Goal: Transaction & Acquisition: Purchase product/service

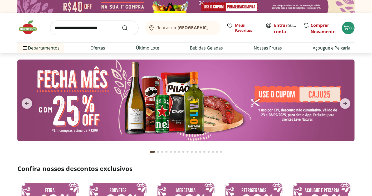
click at [170, 96] on img at bounding box center [186, 101] width 338 height 82
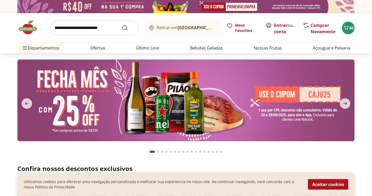
click at [313, 95] on img at bounding box center [186, 101] width 338 height 82
click at [347, 104] on icon "next" at bounding box center [346, 103] width 4 height 3
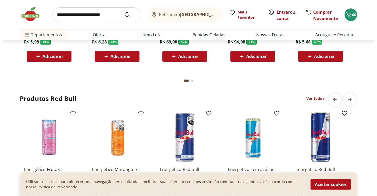
scroll to position [1385, 0]
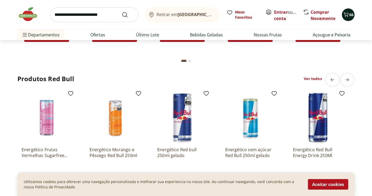
click at [350, 18] on div "66" at bounding box center [349, 15] width 4 height 8
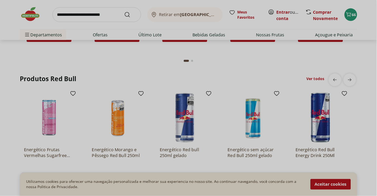
click at [352, 15] on div "Meu Carrinho 66 Frete Grátis Queijo Mussarela Fatiado Natural Da Terra 150g * O…" at bounding box center [188, 98] width 377 height 196
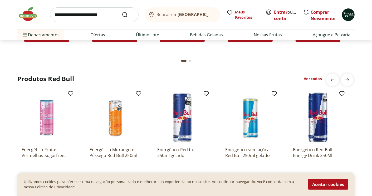
click at [347, 16] on icon "Carrinho" at bounding box center [346, 14] width 6 height 6
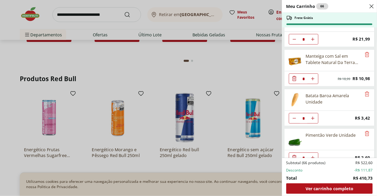
scroll to position [791, 0]
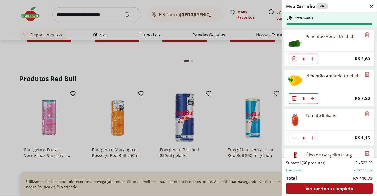
click at [313, 140] on icon "Aumentar Quantidade" at bounding box center [313, 138] width 4 height 4
type input "*"
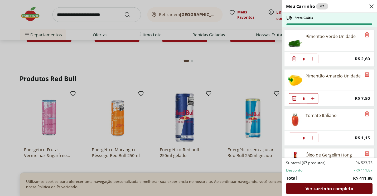
click at [326, 188] on span "Ver carrinho completo" at bounding box center [330, 189] width 48 height 4
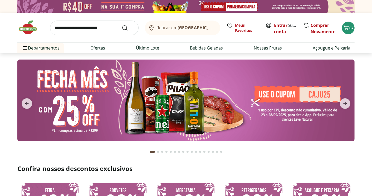
click at [84, 29] on input "search" at bounding box center [94, 28] width 89 height 15
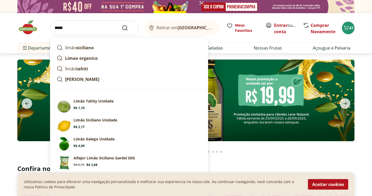
type input "*****"
click at [125, 29] on icon "Submit Search" at bounding box center [125, 28] width 6 height 6
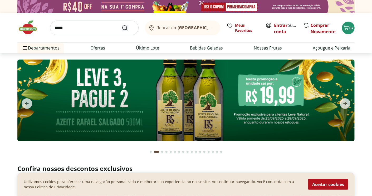
click at [125, 29] on icon "Submit Search" at bounding box center [125, 28] width 6 height 6
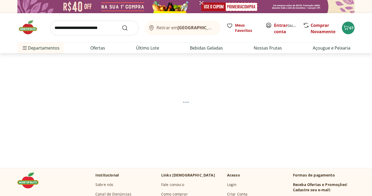
select select "**********"
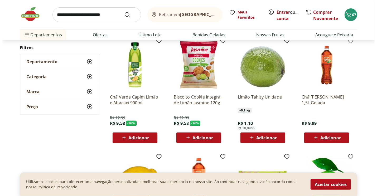
scroll to position [165, 0]
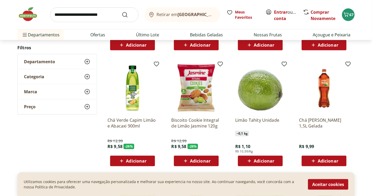
click at [274, 160] on span "Adicionar" at bounding box center [264, 161] width 21 height 4
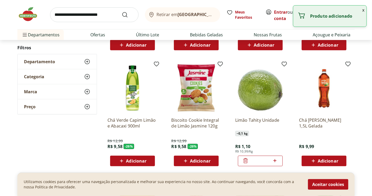
click at [274, 160] on icon at bounding box center [275, 161] width 7 height 6
click at [276, 161] on icon at bounding box center [275, 161] width 7 height 6
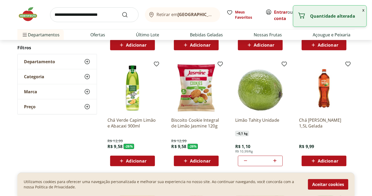
type input "*"
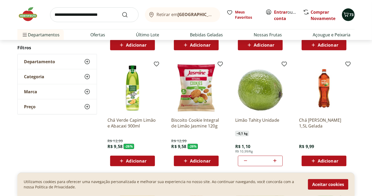
click at [351, 15] on span "73" at bounding box center [352, 14] width 4 height 5
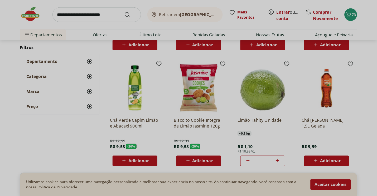
click at [78, 149] on div "Meu Carrinho 73 Frete Grátis Limão Tahity Unidade * Price: R$ 1,10 Queijo Mussa…" at bounding box center [188, 98] width 377 height 196
click at [348, 13] on div "Meu Carrinho 73 Frete Grátis Limão Tahity Unidade * Price: R$ 1,10 Queijo Mussa…" at bounding box center [188, 98] width 377 height 196
click at [352, 15] on div "Meu Carrinho 73 Frete Grátis Limão Tahity Unidade * Price: R$ 1,10 Queijo Mussa…" at bounding box center [188, 98] width 377 height 196
click at [351, 17] on div "Meu Carrinho 73 Frete Grátis Limão Tahity Unidade * Price: R$ 1,10 Queijo Mussa…" at bounding box center [188, 98] width 377 height 196
click at [351, 14] on div "Meu Carrinho 73 Frete Grátis Limão Tahity Unidade * Price: R$ 1,10 Queijo Mussa…" at bounding box center [188, 98] width 377 height 196
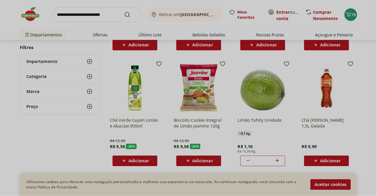
click at [304, 71] on div "Meu Carrinho 73 Frete Grátis Limão Tahity Unidade * Price: R$ 1,10 Queijo Mussa…" at bounding box center [188, 98] width 377 height 196
click at [68, 150] on div "Meu Carrinho 73 Frete Grátis Limão Tahity Unidade * Price: R$ 1,10 Queijo Mussa…" at bounding box center [188, 98] width 377 height 196
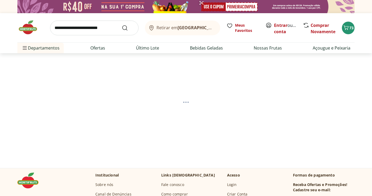
select select "**********"
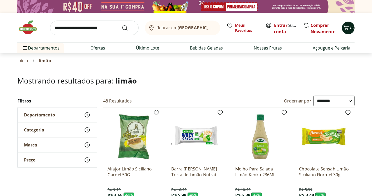
click at [349, 28] on icon "Carrinho" at bounding box center [346, 28] width 6 height 6
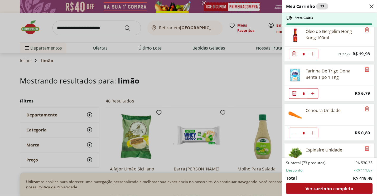
scroll to position [1022, 0]
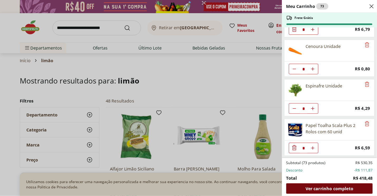
click at [339, 187] on span "Ver carrinho completo" at bounding box center [330, 189] width 48 height 4
click at [340, 187] on span "Ver carrinho completo" at bounding box center [330, 189] width 48 height 4
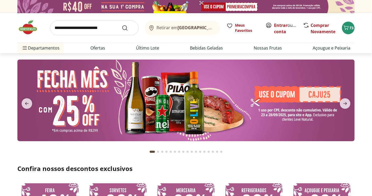
click at [79, 24] on input "search" at bounding box center [94, 28] width 89 height 15
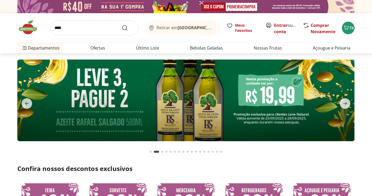
type input "*****"
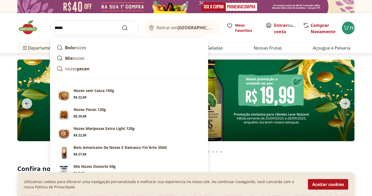
type input "*"
type input "*****"
click at [126, 28] on icon "Submit Search" at bounding box center [125, 28] width 6 height 6
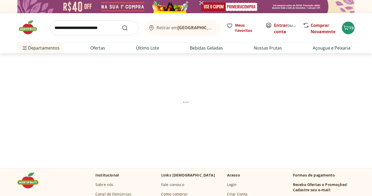
select select "**********"
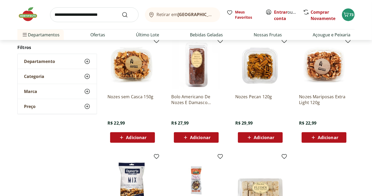
scroll to position [99, 0]
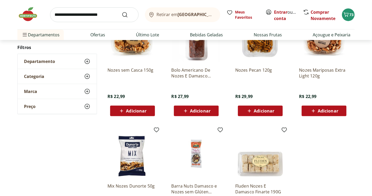
click at [133, 110] on span "Adicionar" at bounding box center [136, 111] width 21 height 4
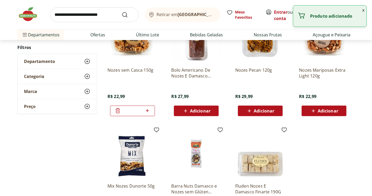
click at [133, 110] on input "*" at bounding box center [132, 111] width 23 height 6
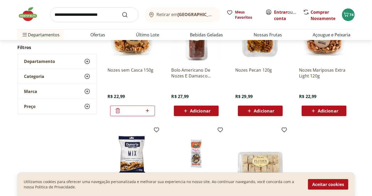
click at [56, 13] on input "search" at bounding box center [94, 14] width 89 height 15
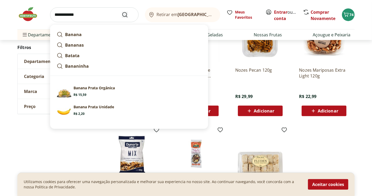
type input "**********"
drag, startPoint x: 123, startPoint y: 15, endPoint x: 127, endPoint y: 13, distance: 4.5
click at [123, 15] on icon "Submit Search" at bounding box center [125, 15] width 6 height 6
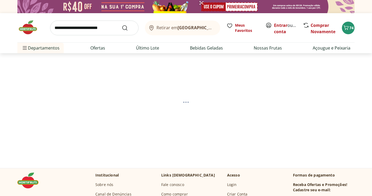
select select "**********"
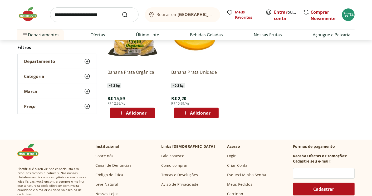
scroll to position [99, 0]
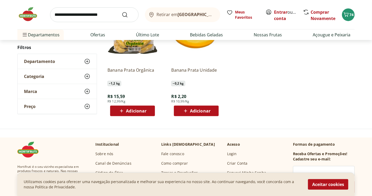
click at [203, 111] on span "Adicionar" at bounding box center [200, 111] width 21 height 4
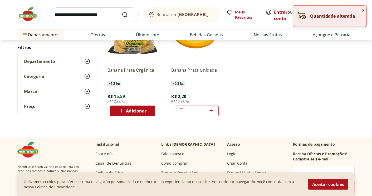
click at [212, 110] on icon at bounding box center [211, 111] width 7 height 6
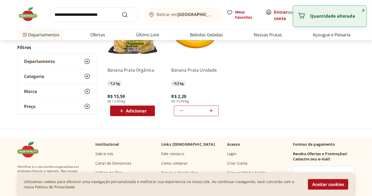
click at [212, 110] on icon at bounding box center [211, 111] width 7 height 6
click at [211, 110] on icon at bounding box center [211, 111] width 7 height 6
click at [211, 111] on icon at bounding box center [211, 110] width 3 height 3
type input "*"
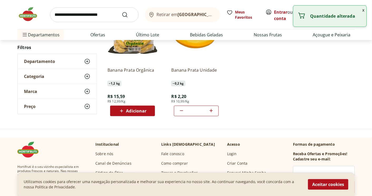
click at [52, 16] on input "search" at bounding box center [94, 14] width 89 height 15
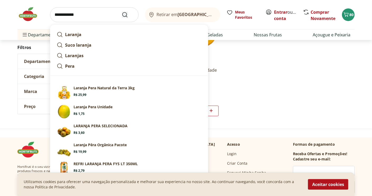
type input "**********"
click at [127, 14] on icon "Submit Search" at bounding box center [125, 15] width 6 height 6
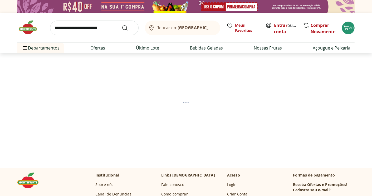
select select "**********"
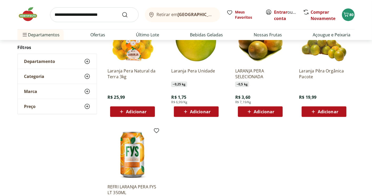
scroll to position [99, 0]
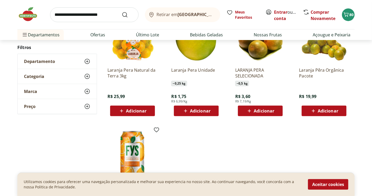
click at [204, 112] on span "Adicionar" at bounding box center [200, 111] width 21 height 4
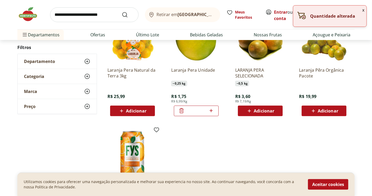
click at [212, 111] on icon at bounding box center [211, 111] width 7 height 6
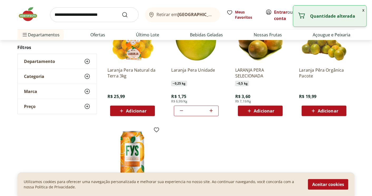
click at [212, 111] on icon at bounding box center [211, 111] width 7 height 6
type input "*"
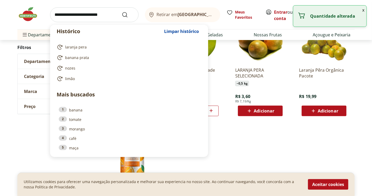
click at [65, 13] on input "search" at bounding box center [94, 14] width 89 height 15
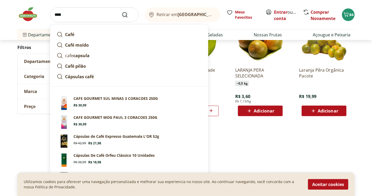
type input "****"
click at [123, 15] on icon "Submit Search" at bounding box center [125, 15] width 6 height 6
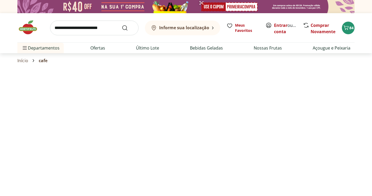
select select "**********"
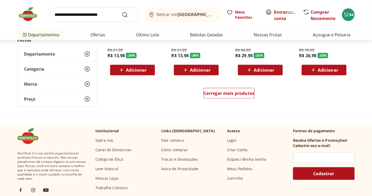
scroll to position [396, 0]
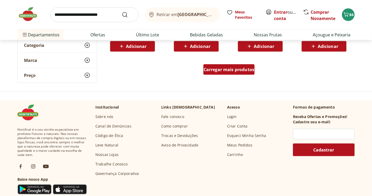
click at [213, 73] on div "Carregar mais produtos" at bounding box center [229, 69] width 51 height 11
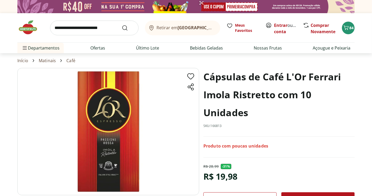
select select "**********"
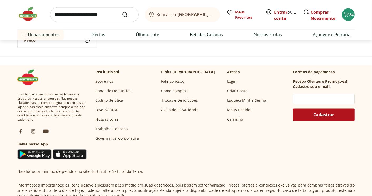
scroll to position [561, 0]
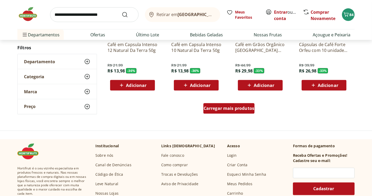
click at [229, 107] on span "Carregar mais produtos" at bounding box center [229, 109] width 51 height 4
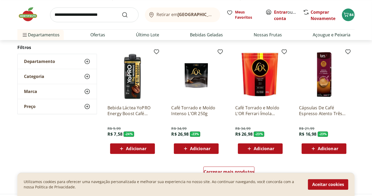
scroll to position [805, 0]
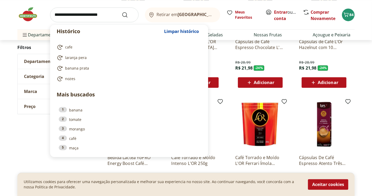
click at [75, 13] on input "search" at bounding box center [94, 14] width 89 height 15
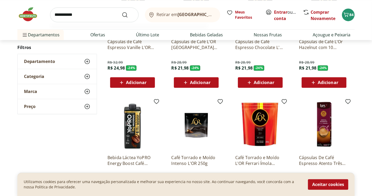
type input "**********"
click at [122, 12] on button "Submit Search" at bounding box center [128, 15] width 13 height 6
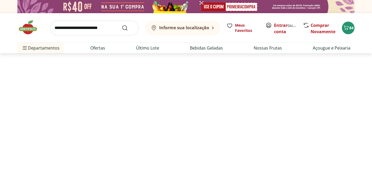
select select "**********"
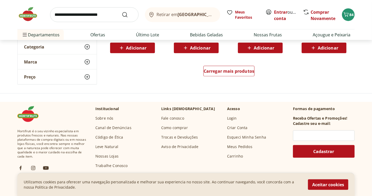
scroll to position [396, 0]
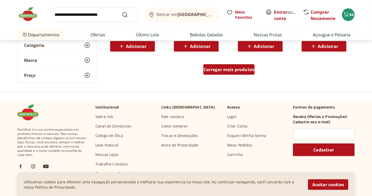
click at [233, 71] on span "Carregar mais produtos" at bounding box center [229, 70] width 51 height 4
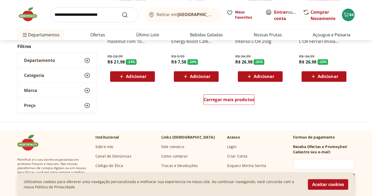
scroll to position [725, 0]
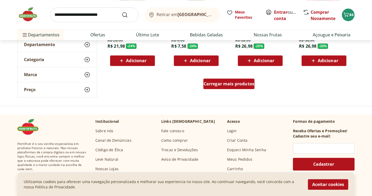
click at [210, 87] on div "Carregar mais produtos" at bounding box center [229, 84] width 51 height 11
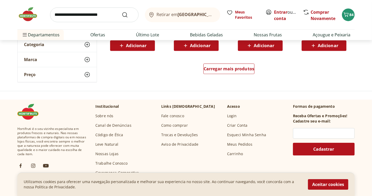
scroll to position [1088, 0]
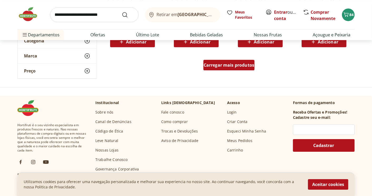
click at [237, 63] on span "Carregar mais produtos" at bounding box center [229, 65] width 51 height 4
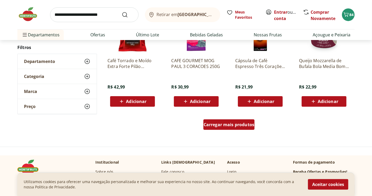
scroll to position [1352, 0]
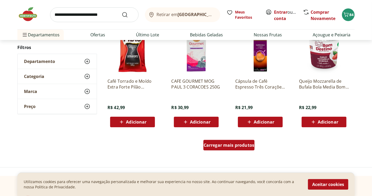
click at [229, 145] on span "Carregar mais produtos" at bounding box center [229, 145] width 51 height 4
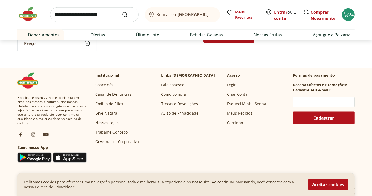
scroll to position [1813, 0]
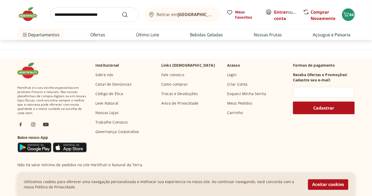
click at [71, 15] on input "search" at bounding box center [94, 14] width 89 height 15
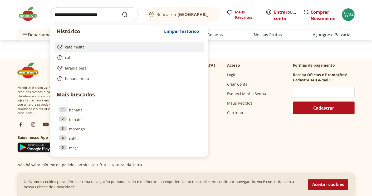
click at [79, 49] on span "café melita" at bounding box center [75, 47] width 20 height 5
type input "**********"
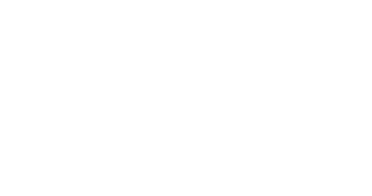
select select "**********"
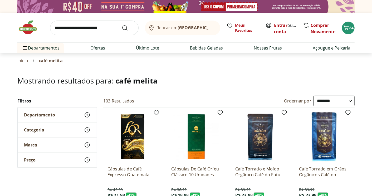
click at [68, 27] on input "search" at bounding box center [94, 28] width 89 height 15
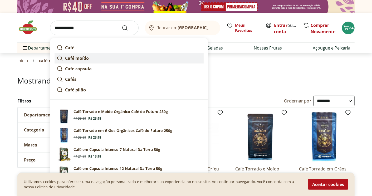
click at [87, 62] on link "Café moído" at bounding box center [129, 58] width 149 height 11
type input "**********"
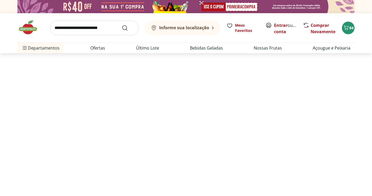
select select "**********"
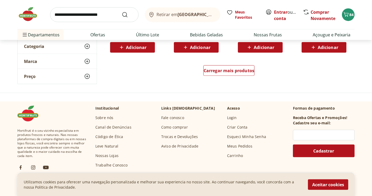
scroll to position [396, 0]
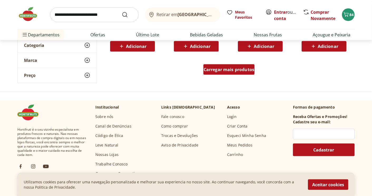
click at [217, 70] on span "Carregar mais produtos" at bounding box center [229, 70] width 51 height 4
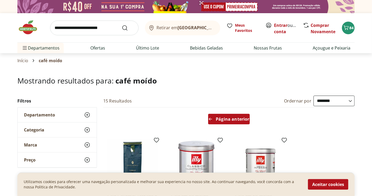
click at [234, 119] on span "Página anterior" at bounding box center [232, 119] width 33 height 4
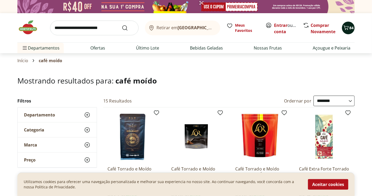
click at [346, 26] on icon "Carrinho" at bounding box center [346, 28] width 6 height 6
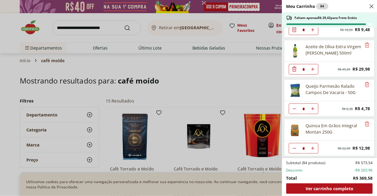
scroll to position [429, 0]
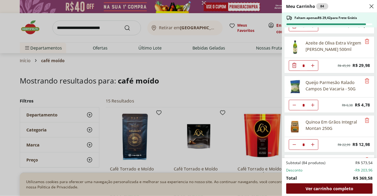
click at [336, 187] on span "Ver carrinho completo" at bounding box center [330, 189] width 48 height 4
